Goal: Find specific page/section: Find specific page/section

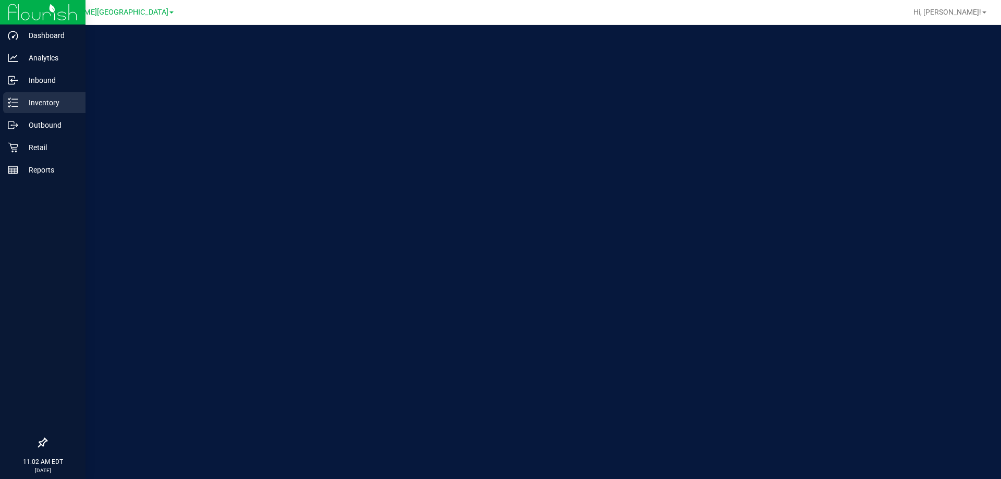
click at [43, 107] on p "Inventory" at bounding box center [49, 102] width 63 height 13
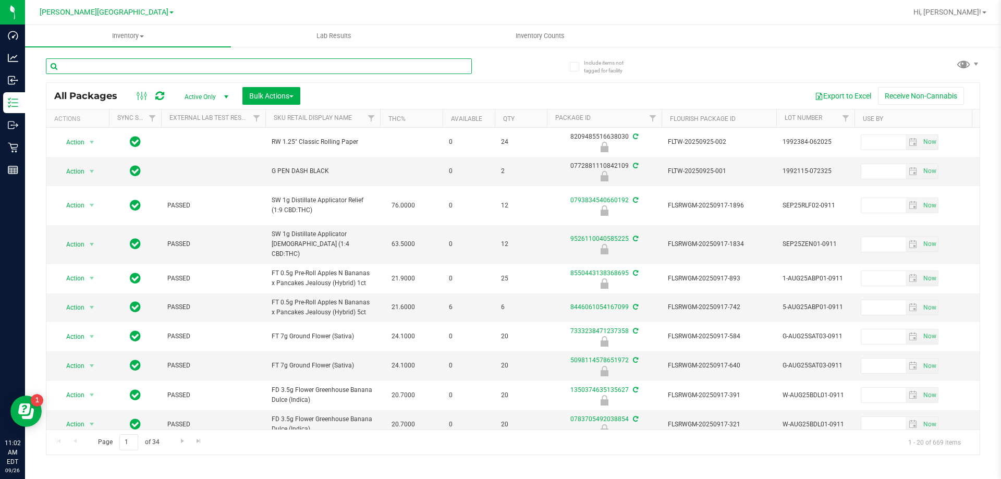
click at [132, 71] on input "text" at bounding box center [259, 66] width 426 height 16
type input "O"
type input "PBS"
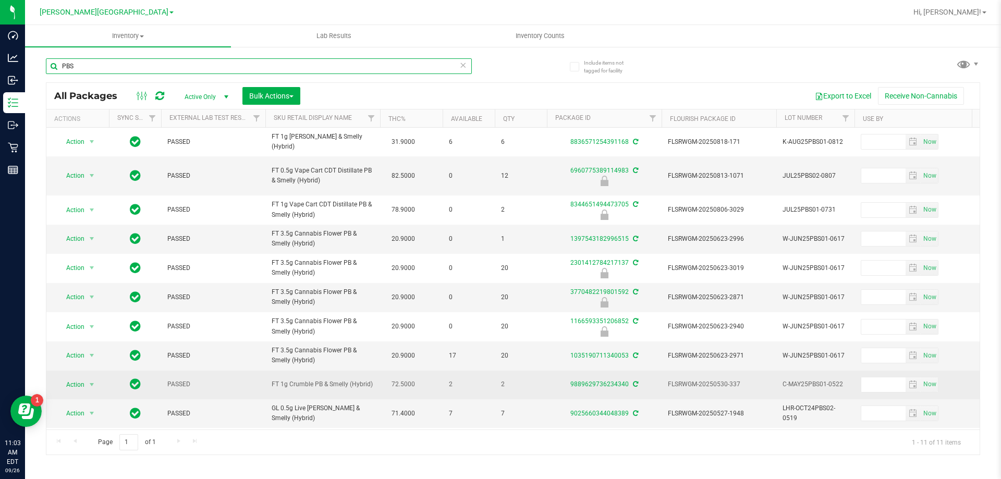
scroll to position [30, 0]
